Goal: Transaction & Acquisition: Purchase product/service

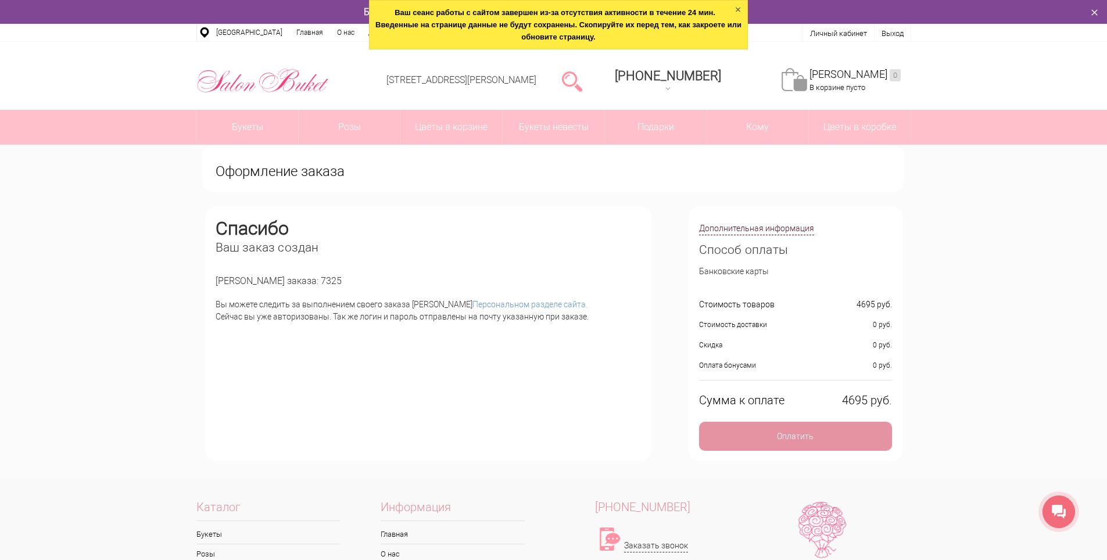
click at [740, 9] on link at bounding box center [737, 9] width 7 height 7
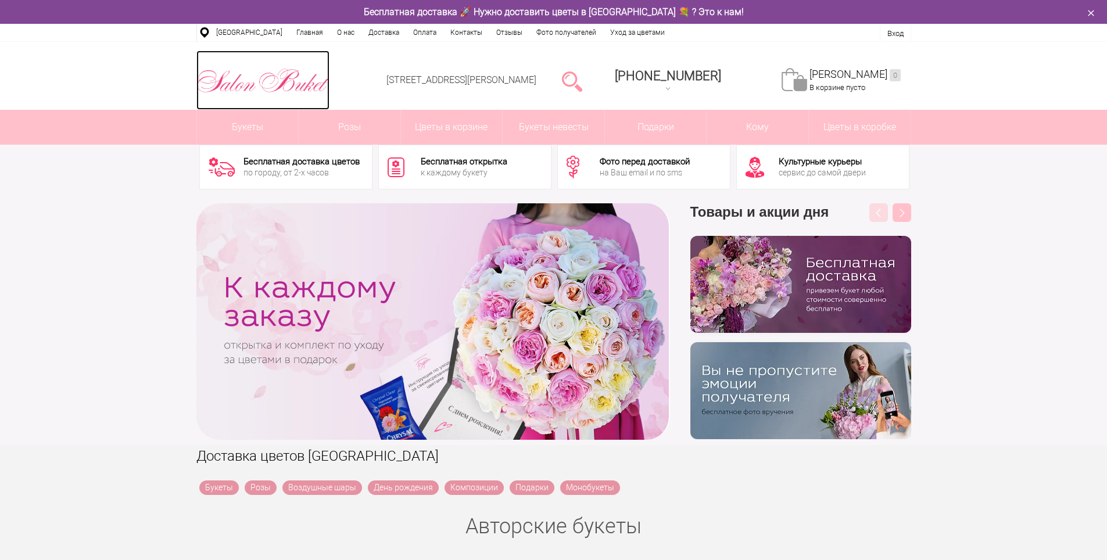
click at [257, 74] on img at bounding box center [262, 81] width 133 height 30
